Goal: Entertainment & Leisure: Consume media (video, audio)

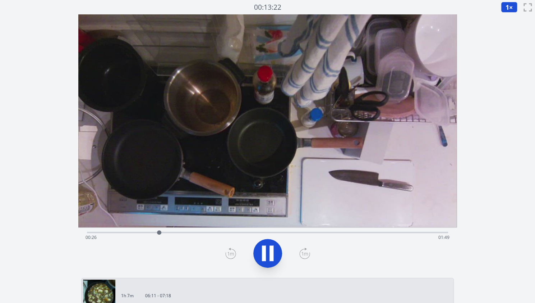
click at [358, 159] on video at bounding box center [267, 120] width 379 height 213
click at [318, 233] on div "Time elapsed: 01:16 Time remaining: 00:58" at bounding box center [268, 238] width 364 height 12
click at [357, 232] on div "Time elapsed: 01:27 Time remaining: 00:48" at bounding box center [268, 238] width 364 height 12
click at [318, 233] on div "Time elapsed: 01:41 Time remaining: 00:33" at bounding box center [268, 238] width 364 height 12
click at [333, 228] on div "Time elapsed: 01:27 Time remaining: 00:48" at bounding box center [267, 231] width 361 height 9
